Goal: Find specific page/section: Find specific page/section

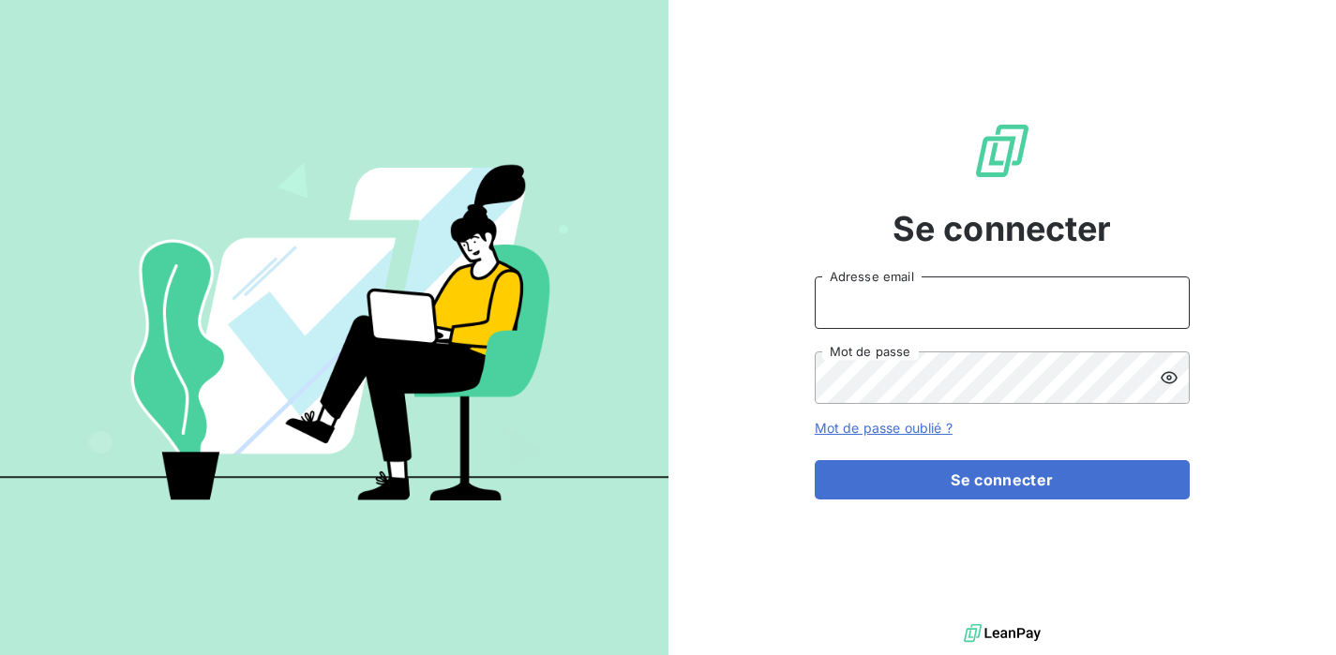
type input "[EMAIL_ADDRESS][DOMAIN_NAME]"
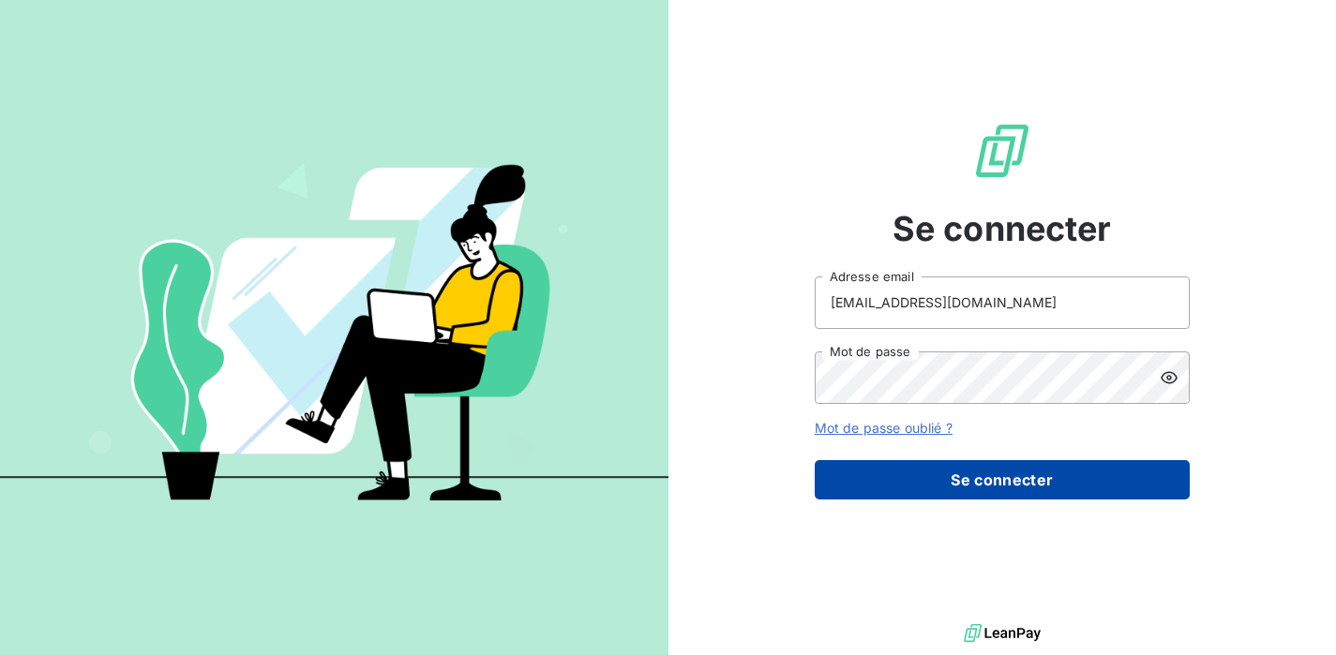
click at [971, 472] on button "Se connecter" at bounding box center [1002, 479] width 375 height 39
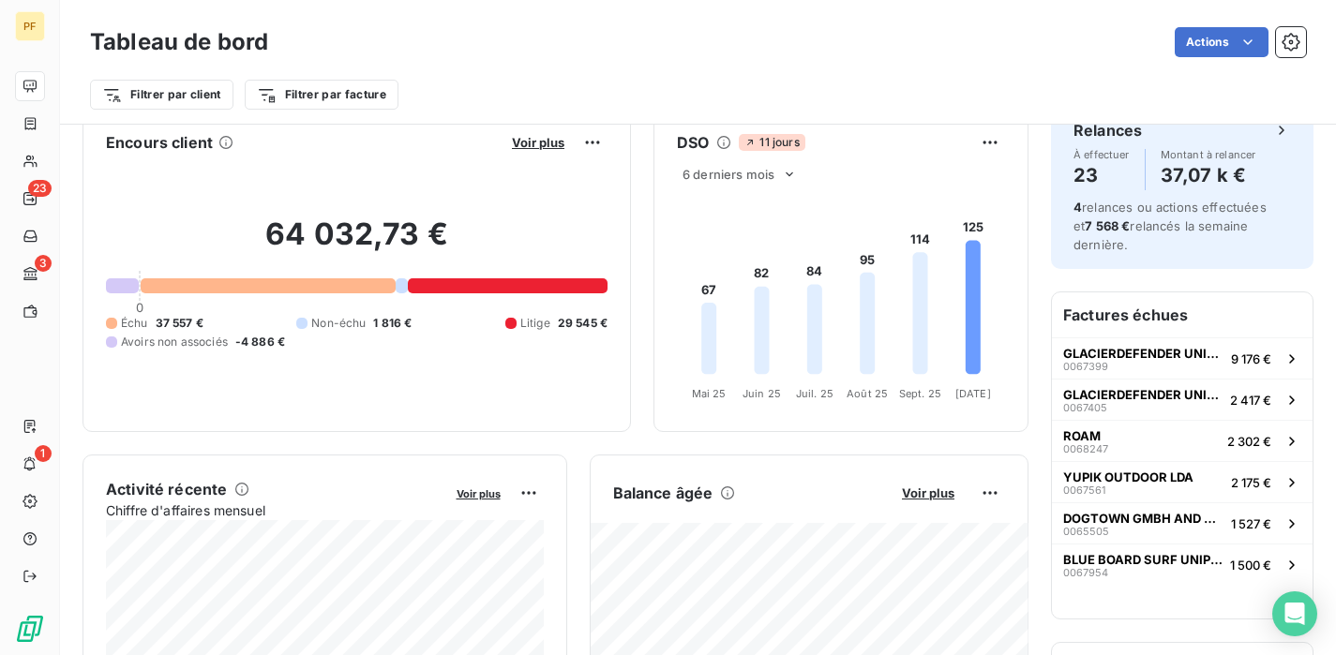
scroll to position [45, 0]
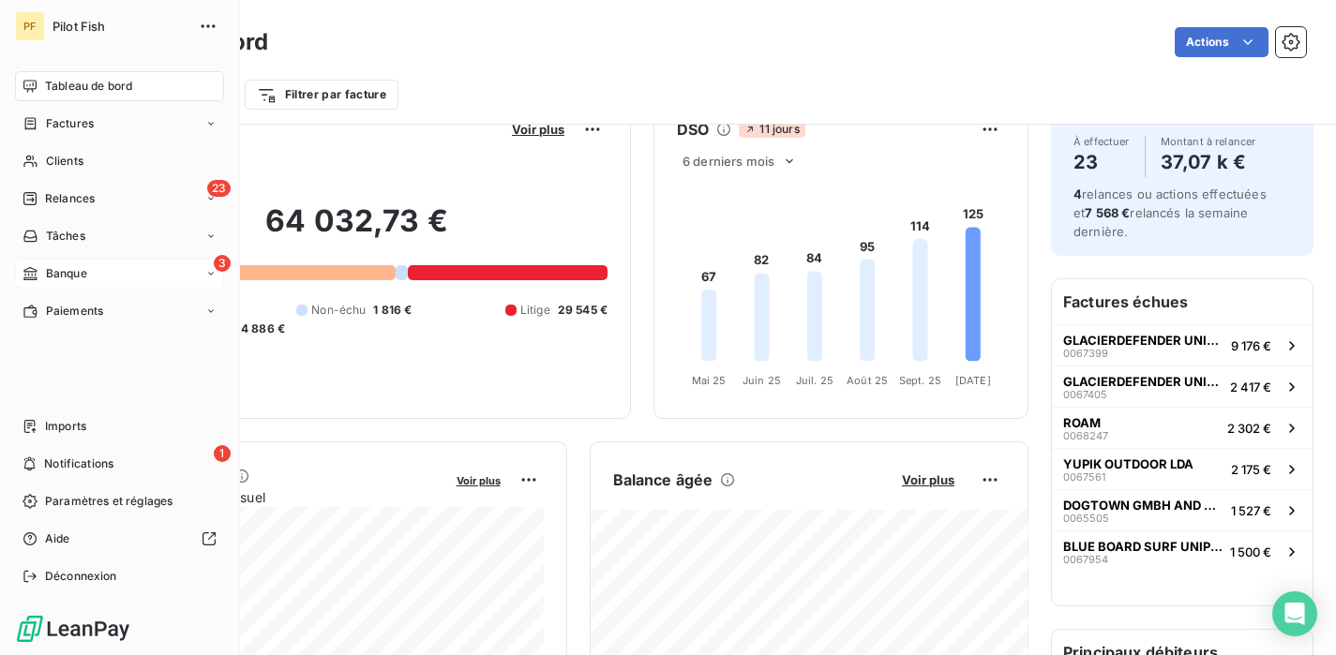
click at [41, 261] on div "3 Banque" at bounding box center [119, 274] width 209 height 30
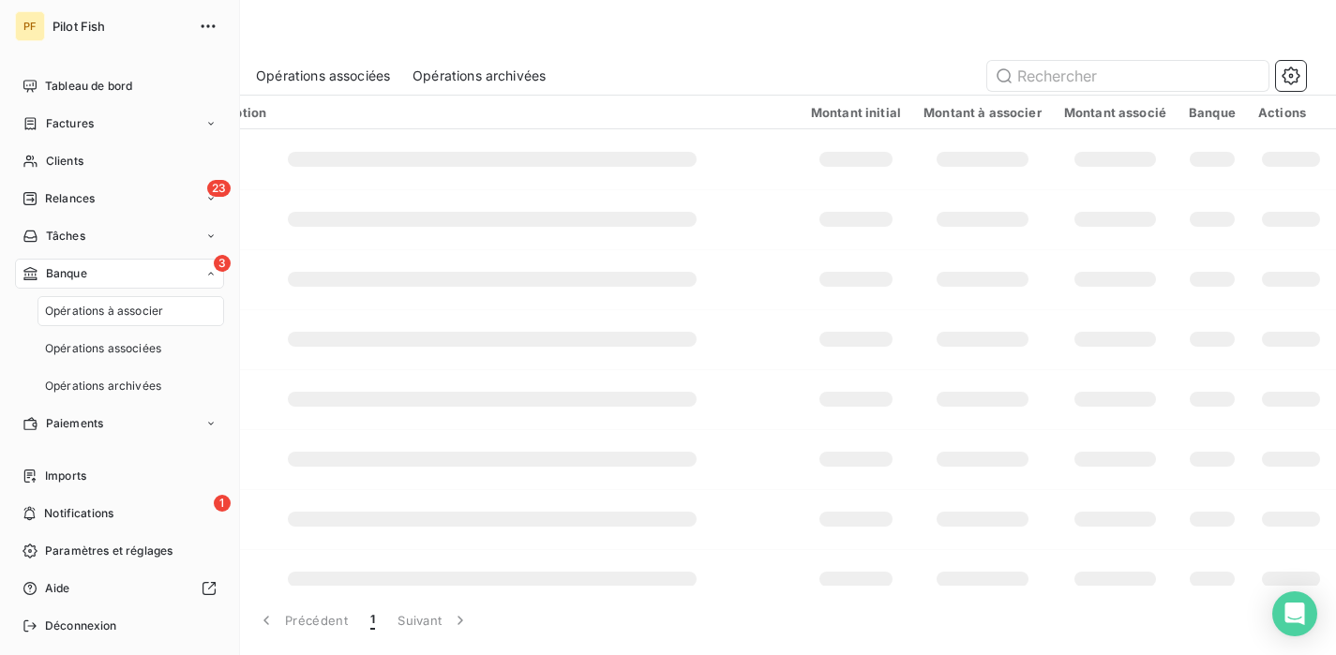
click at [116, 265] on div "3 Banque" at bounding box center [119, 274] width 209 height 30
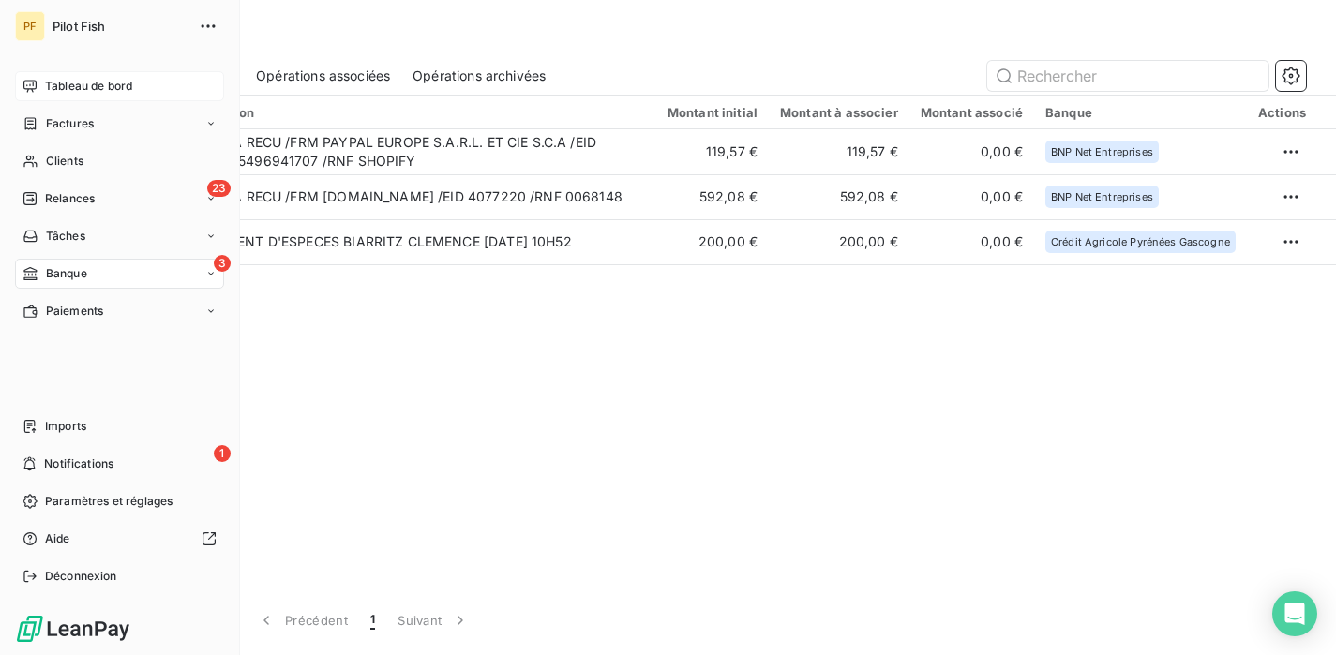
click at [40, 81] on div "Tableau de bord" at bounding box center [119, 86] width 209 height 30
